Goal: Transaction & Acquisition: Download file/media

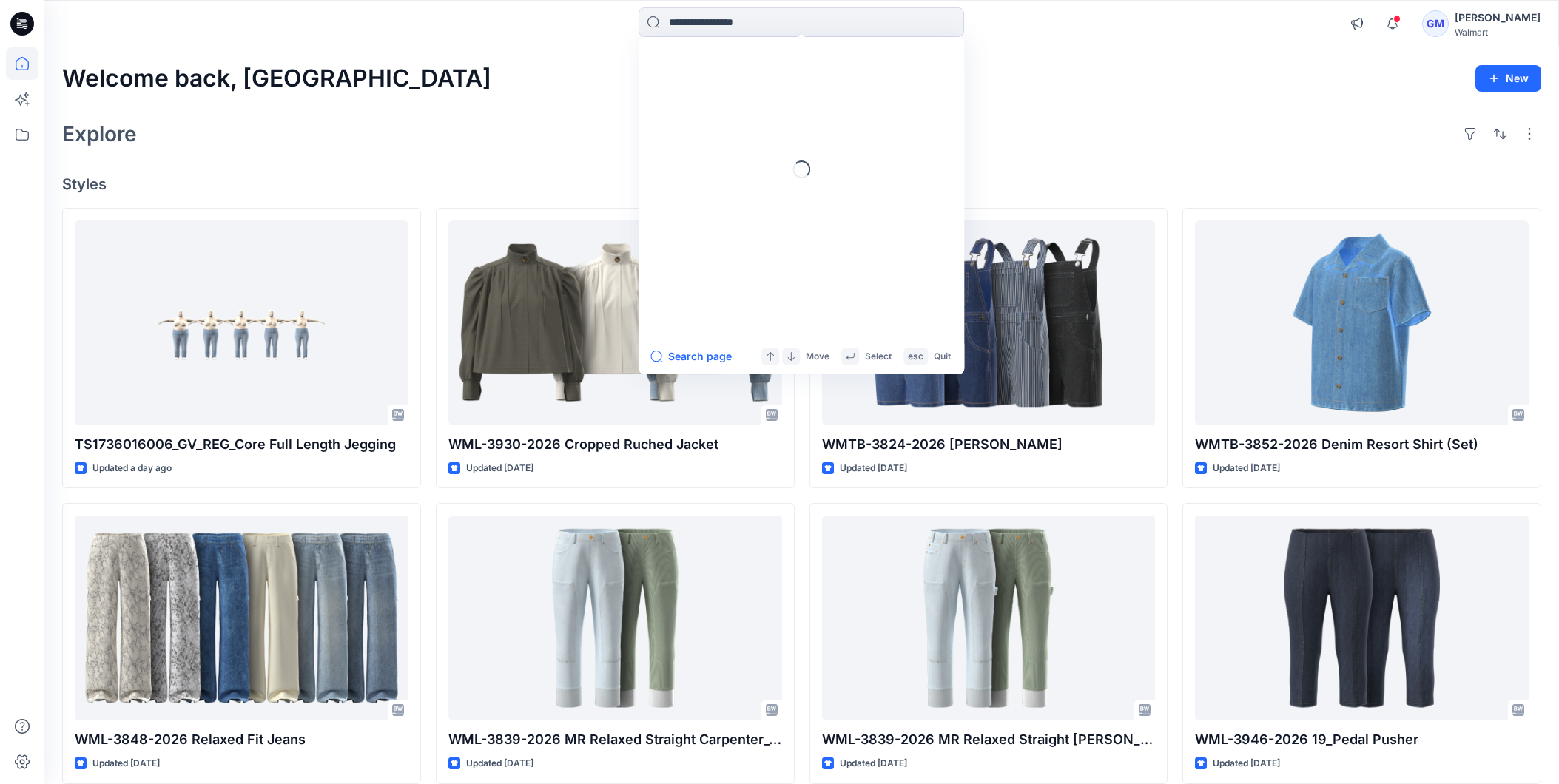
scroll to position [5293, 0]
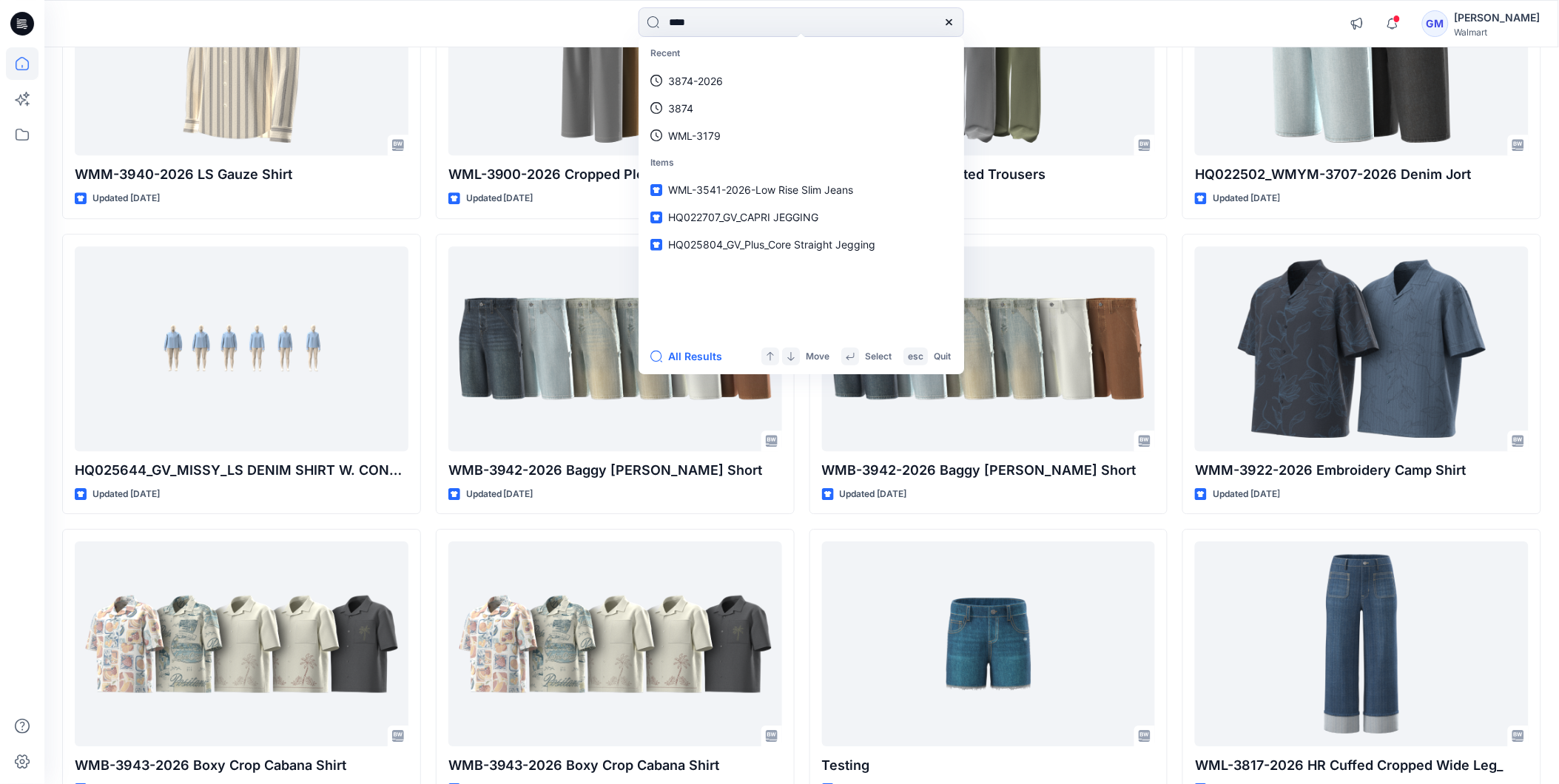
type input "****"
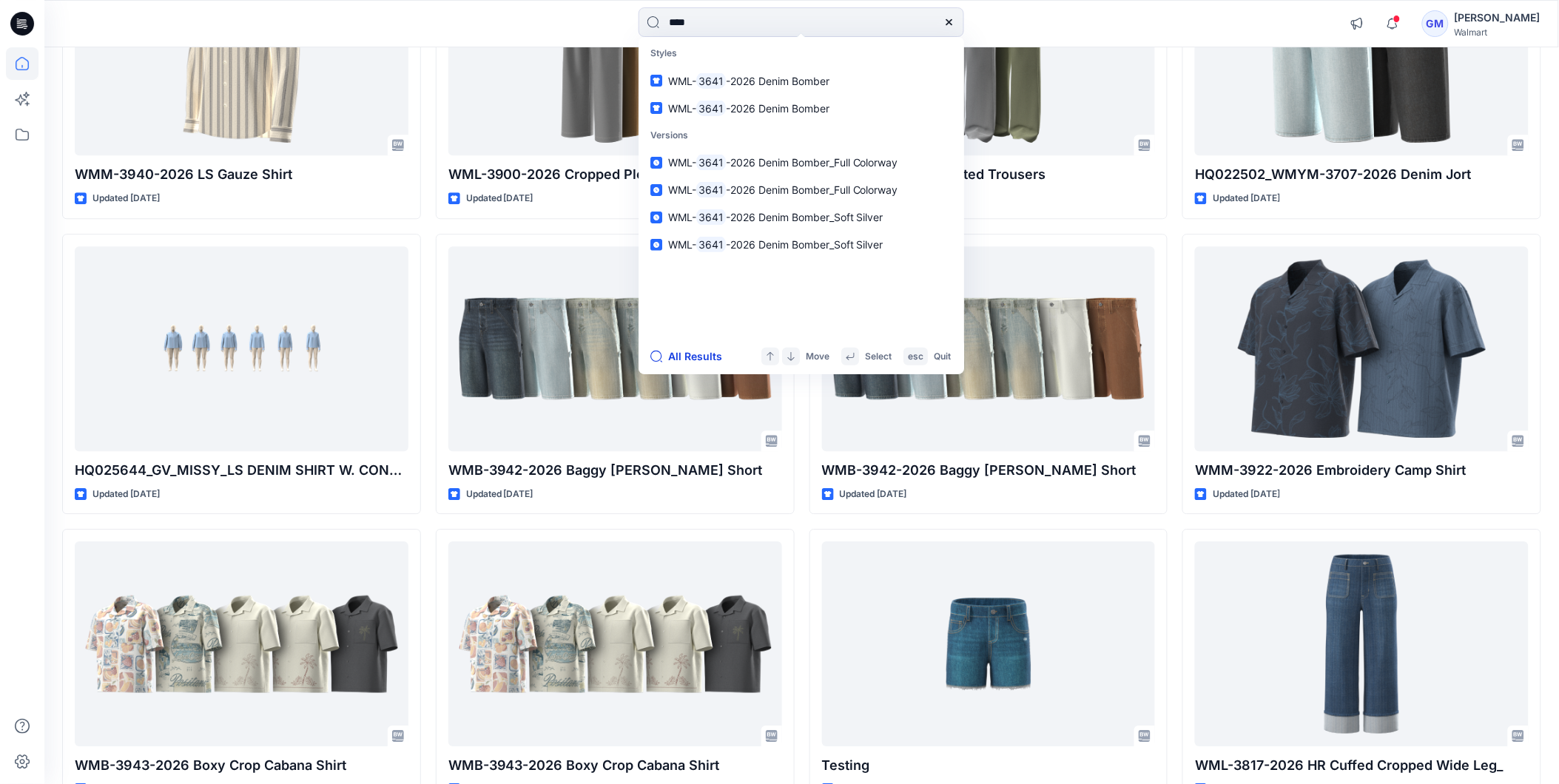
click at [678, 350] on button "All Results" at bounding box center [691, 357] width 81 height 18
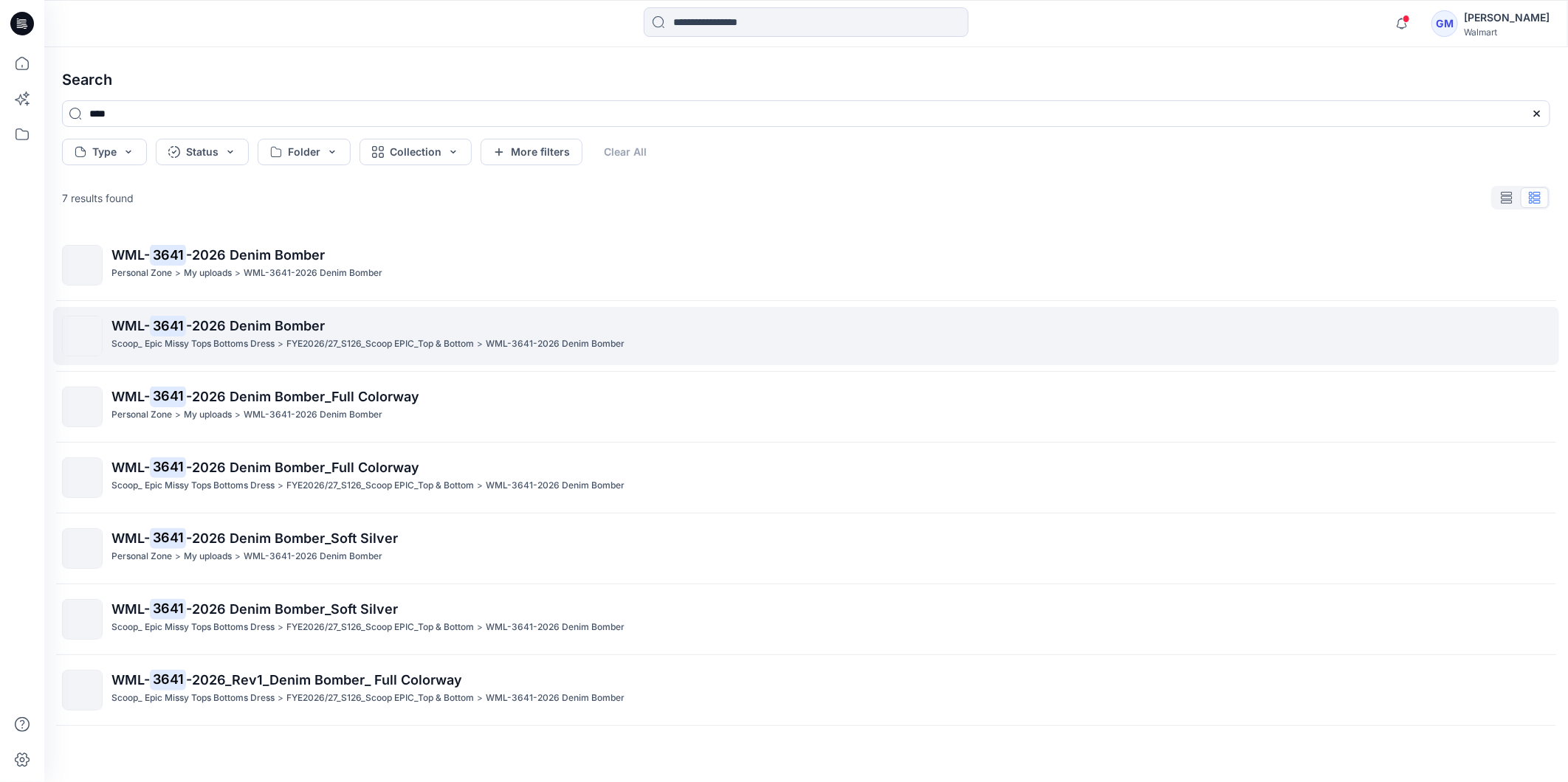
click at [247, 323] on span "-2026 Denim Bomber" at bounding box center [256, 326] width 139 height 15
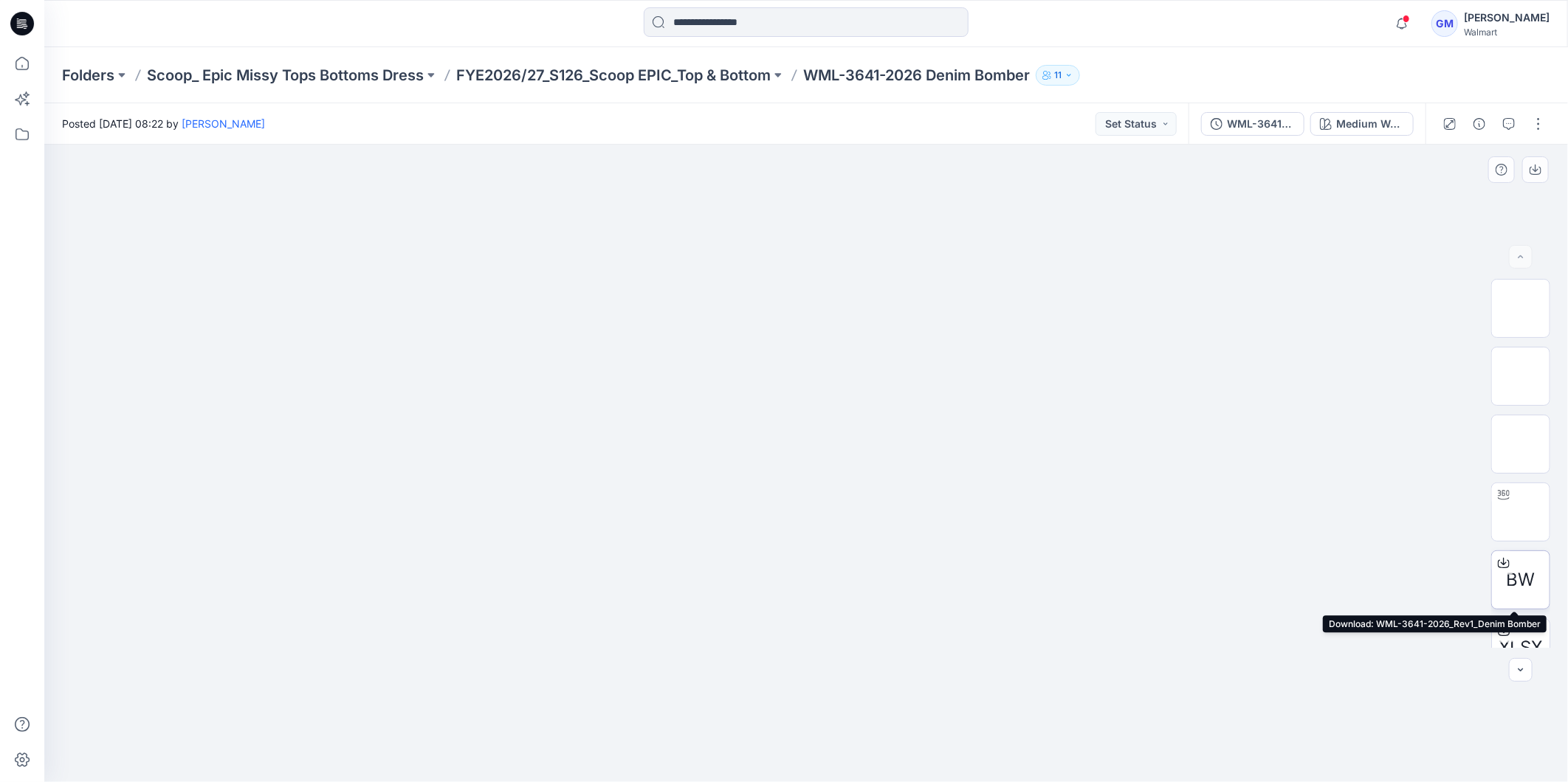
click at [1512, 569] on span "BW" at bounding box center [1520, 580] width 28 height 27
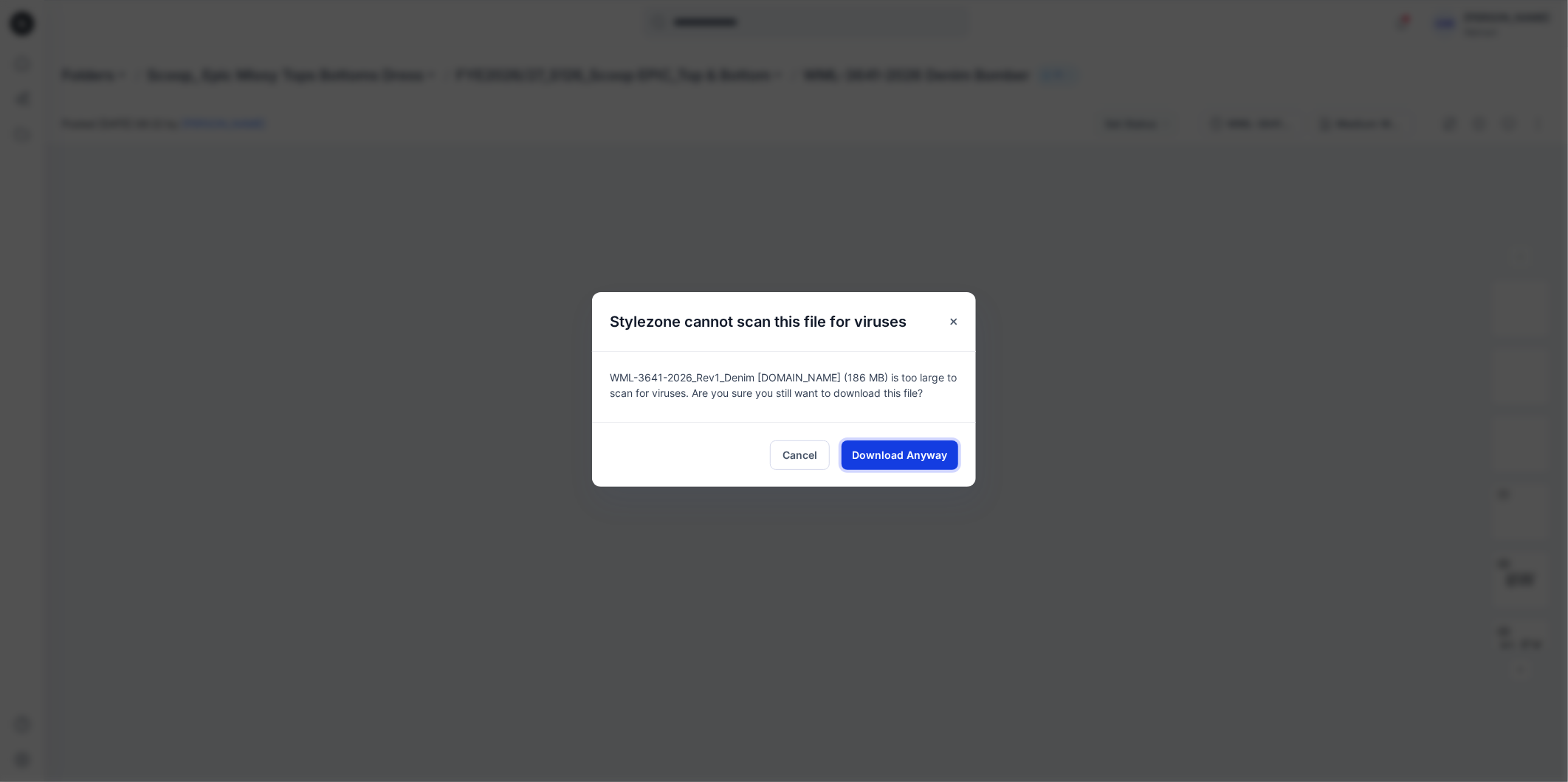
click at [919, 454] on span "Download Anyway" at bounding box center [900, 455] width 95 height 15
